Goal: Task Accomplishment & Management: Manage account settings

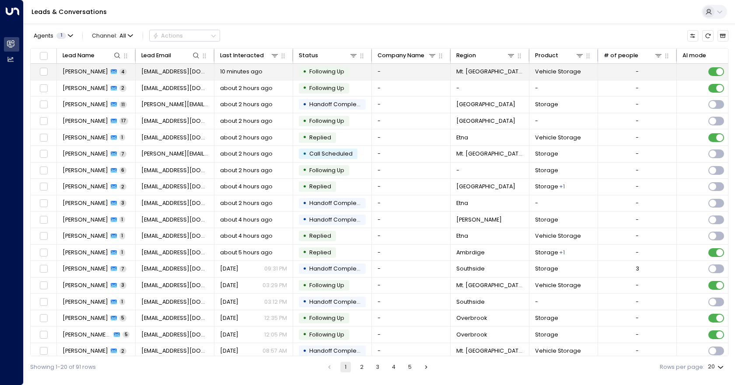
click at [408, 71] on td "-" at bounding box center [411, 72] width 79 height 16
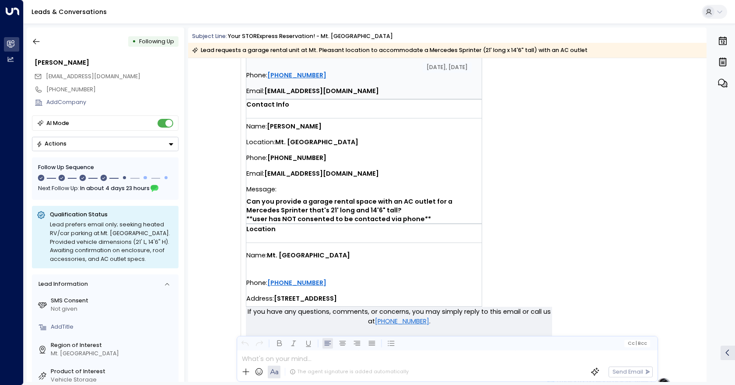
scroll to position [219, 0]
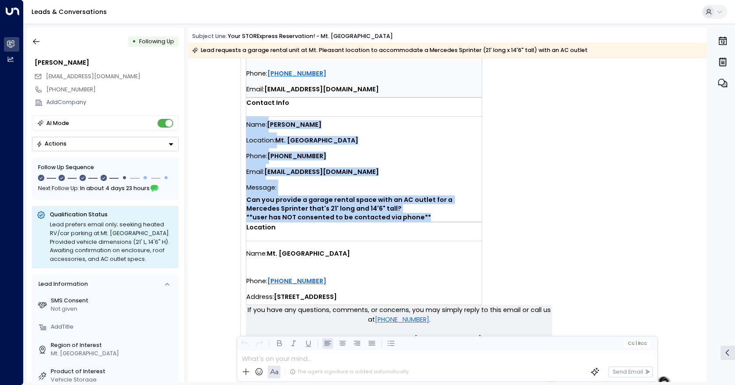
drag, startPoint x: 447, startPoint y: 218, endPoint x: 245, endPoint y: 124, distance: 223.0
click at [246, 124] on div "Name: [PERSON_NAME] Location: Mt. Pleasant Phone: [PHONE_NUMBER] Email: [EMAIL_…" at bounding box center [363, 169] width 235 height 105
copy div "Name: Brian Krills Location: Mt. Pleasant Phone: (412) 287-3001 Email: bkrills@…"
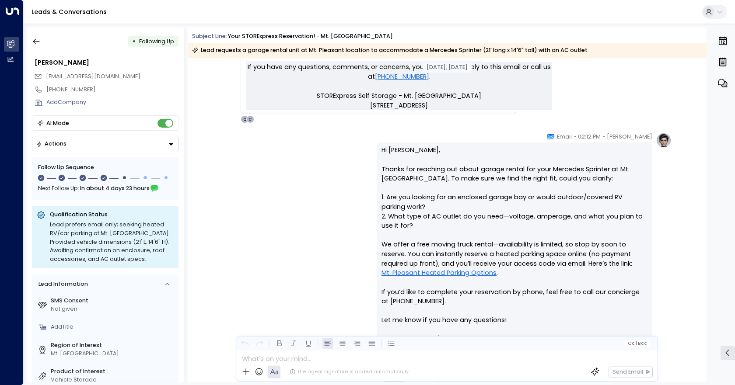
scroll to position [525, 0]
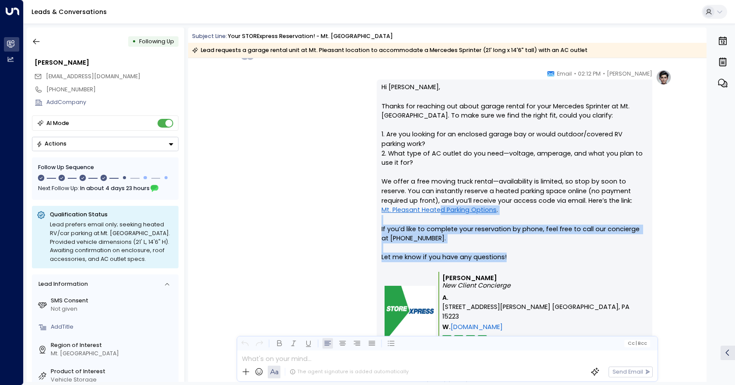
drag, startPoint x: 509, startPoint y: 260, endPoint x: 438, endPoint y: 215, distance: 84.2
click at [438, 215] on p "Hi Brian, Thanks for reaching out about garage rental for your Mercedes Sprinte…" at bounding box center [514, 177] width 266 height 189
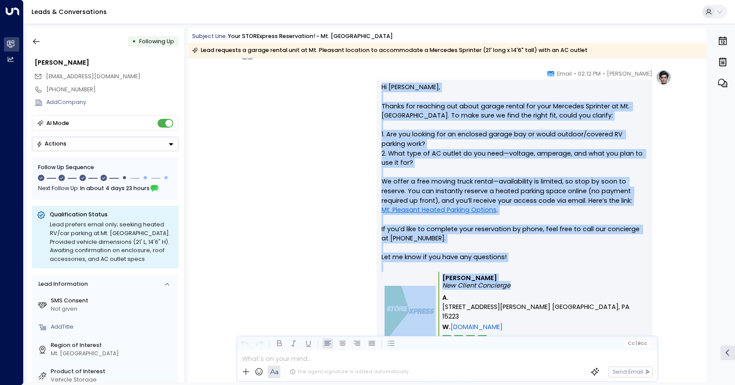
drag, startPoint x: 527, startPoint y: 289, endPoint x: 374, endPoint y: 90, distance: 250.7
click at [374, 90] on div "Quinn Ellis • 02:12 PM • Email Hi Brian, Thanks for reaching out about garage r…" at bounding box center [447, 226] width 449 height 312
copy div "Hi Brian, Thanks for reaching out about garage rental for your Mercedes Sprinte…"
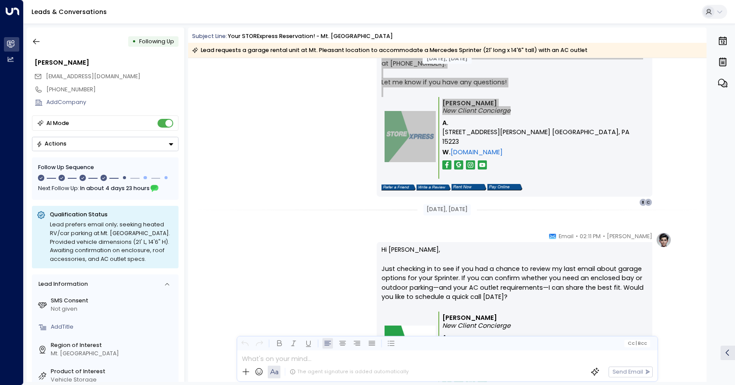
scroll to position [831, 0]
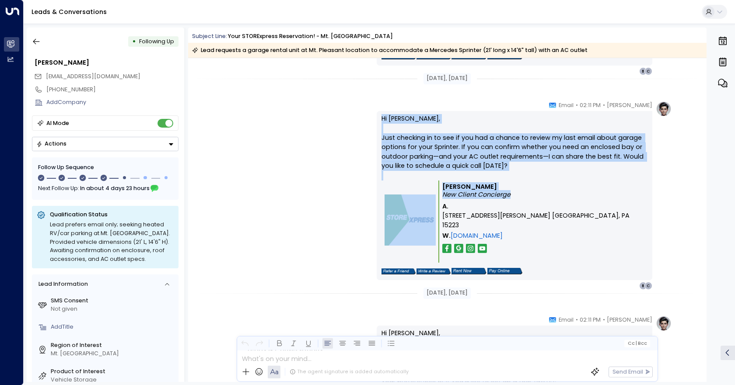
drag, startPoint x: 520, startPoint y: 196, endPoint x: 377, endPoint y: 119, distance: 162.4
click at [377, 119] on div "Hi Brian, Just checking in to see if you had a chance to review my last email a…" at bounding box center [515, 195] width 276 height 169
copy div "Hi Brian, Just checking in to see if you had a chance to review my last email a…"
